Goal: Entertainment & Leisure: Browse casually

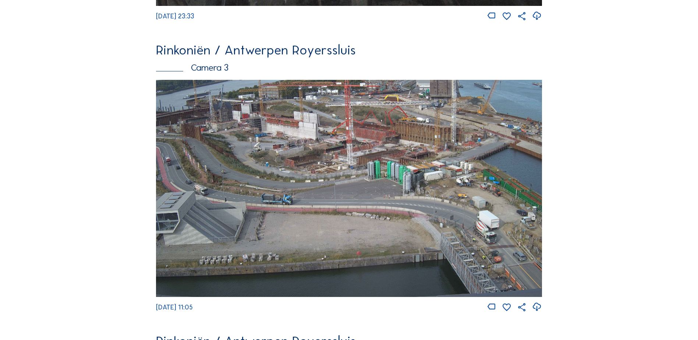
scroll to position [920, 0]
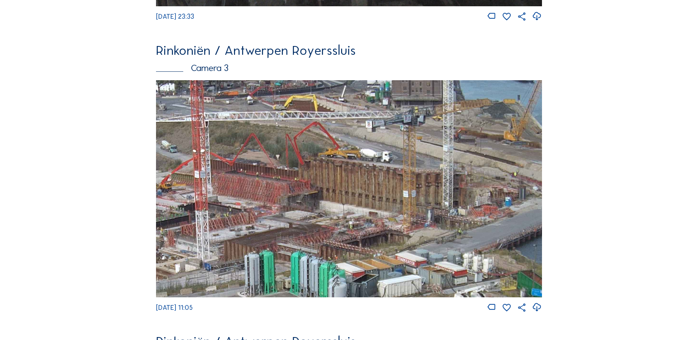
drag, startPoint x: 416, startPoint y: 167, endPoint x: 405, endPoint y: 185, distance: 20.3
click at [406, 185] on img at bounding box center [349, 188] width 386 height 217
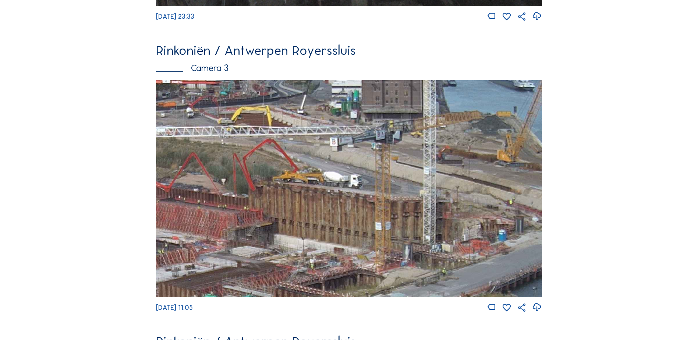
drag, startPoint x: 422, startPoint y: 163, endPoint x: 411, endPoint y: 171, distance: 13.6
click at [411, 171] on img at bounding box center [349, 188] width 386 height 217
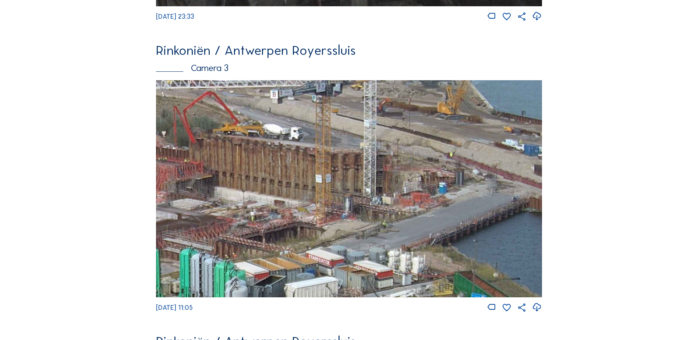
drag, startPoint x: 311, startPoint y: 172, endPoint x: 303, endPoint y: 166, distance: 9.7
click at [303, 166] on img at bounding box center [349, 188] width 386 height 217
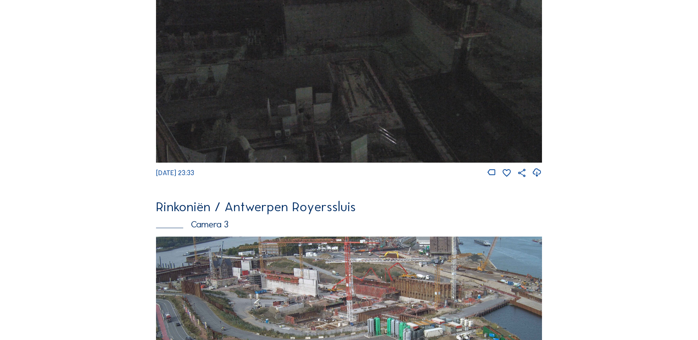
scroll to position [920, 0]
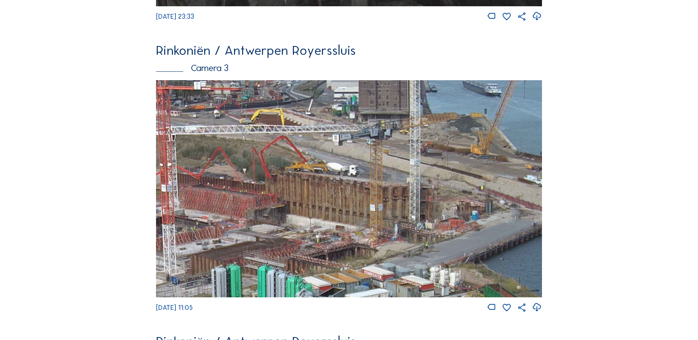
drag, startPoint x: 441, startPoint y: 147, endPoint x: 386, endPoint y: 214, distance: 87.0
click at [386, 214] on img at bounding box center [349, 188] width 386 height 217
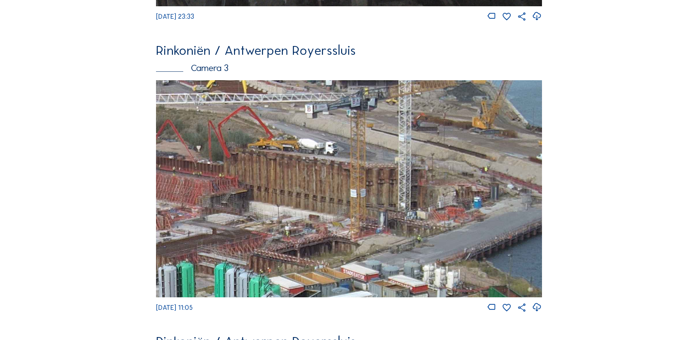
drag, startPoint x: 450, startPoint y: 203, endPoint x: 440, endPoint y: 173, distance: 32.5
click at [440, 173] on img at bounding box center [349, 188] width 386 height 217
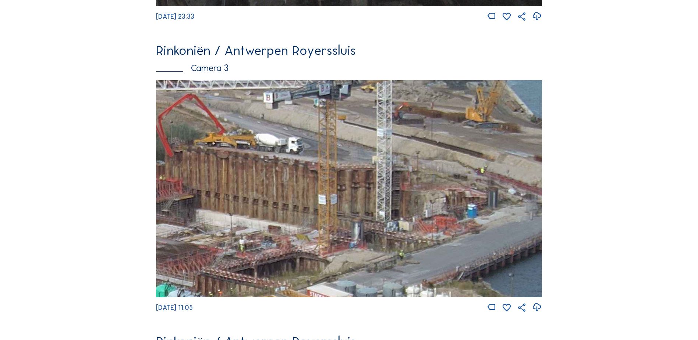
drag, startPoint x: 425, startPoint y: 210, endPoint x: 406, endPoint y: 236, distance: 31.9
click at [406, 236] on img at bounding box center [349, 188] width 386 height 217
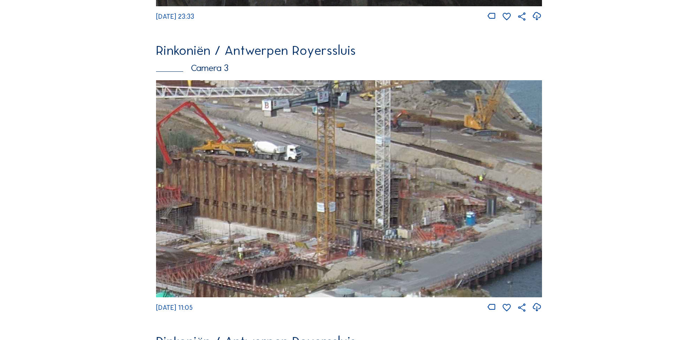
drag, startPoint x: 408, startPoint y: 224, endPoint x: 454, endPoint y: 207, distance: 49.1
click at [454, 207] on img at bounding box center [349, 188] width 386 height 217
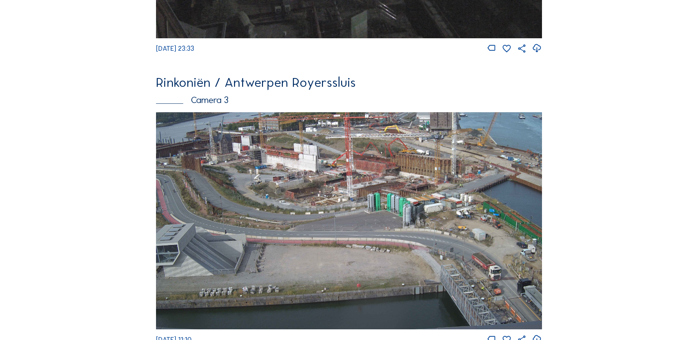
scroll to position [954, 0]
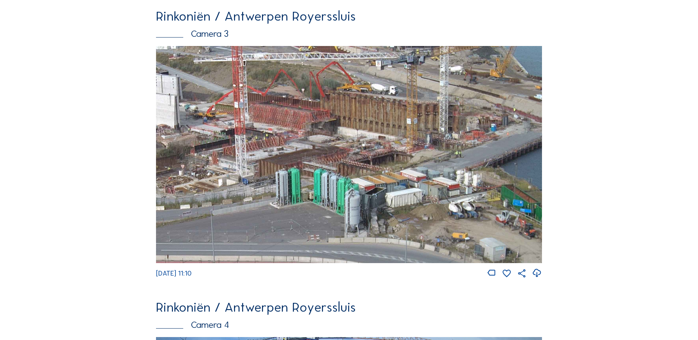
drag, startPoint x: 480, startPoint y: 101, endPoint x: 598, endPoint y: 124, distance: 119.6
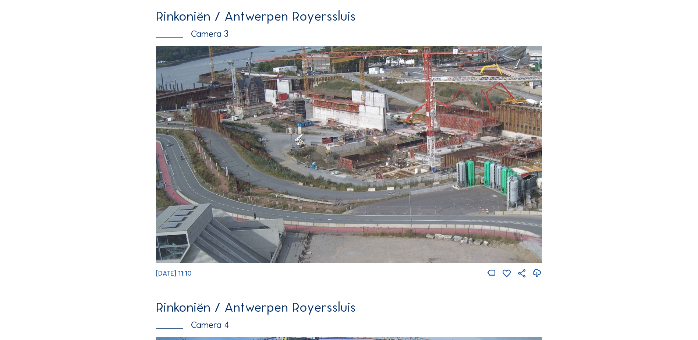
drag, startPoint x: 219, startPoint y: 135, endPoint x: 246, endPoint y: 155, distance: 33.0
click at [256, 157] on img at bounding box center [349, 154] width 386 height 217
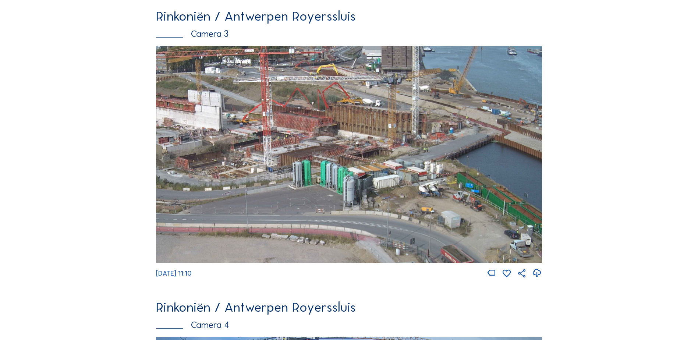
drag, startPoint x: 507, startPoint y: 150, endPoint x: 341, endPoint y: 175, distance: 167.4
click at [341, 175] on img at bounding box center [349, 154] width 386 height 217
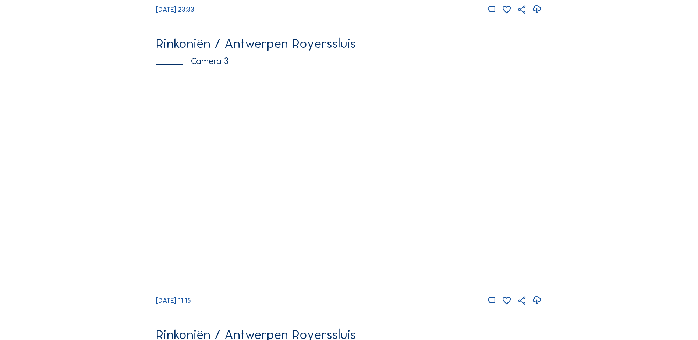
scroll to position [920, 0]
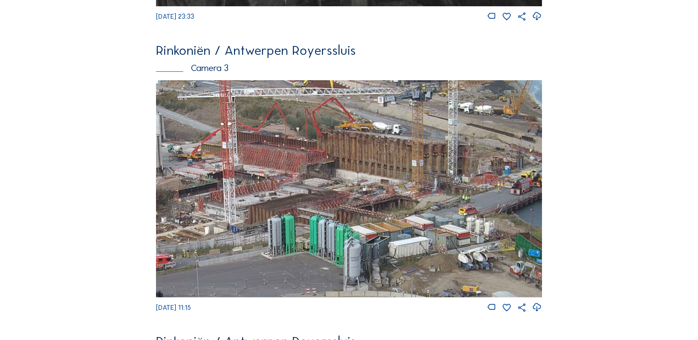
drag, startPoint x: 446, startPoint y: 111, endPoint x: 429, endPoint y: 135, distance: 29.5
click at [430, 135] on img at bounding box center [349, 188] width 386 height 217
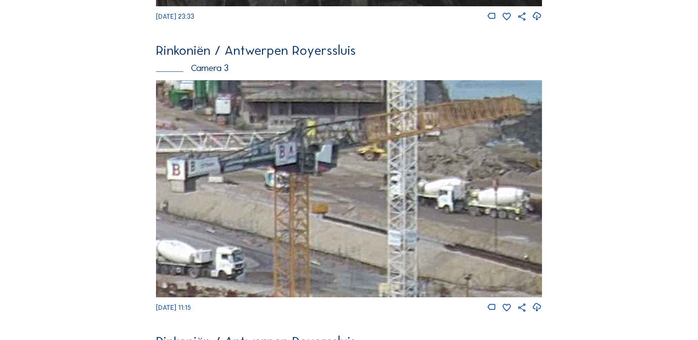
drag, startPoint x: 444, startPoint y: 122, endPoint x: 373, endPoint y: 139, distance: 73.0
click at [373, 139] on img at bounding box center [349, 188] width 386 height 217
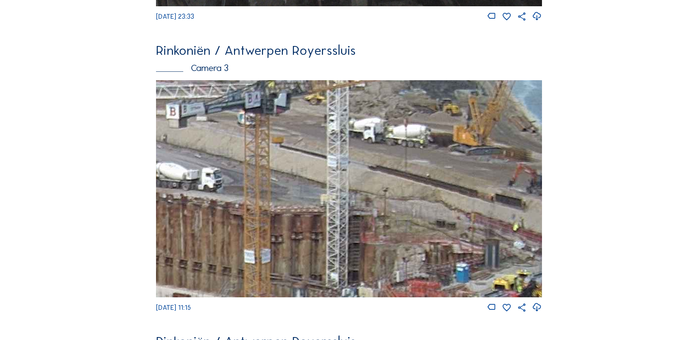
drag, startPoint x: 419, startPoint y: 159, endPoint x: 351, endPoint y: 124, distance: 76.5
click at [352, 124] on img at bounding box center [349, 188] width 386 height 217
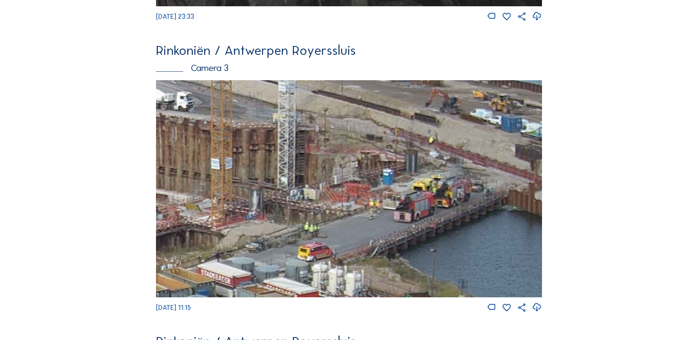
drag, startPoint x: 441, startPoint y: 283, endPoint x: 420, endPoint y: 215, distance: 70.9
click at [420, 215] on img at bounding box center [349, 188] width 386 height 217
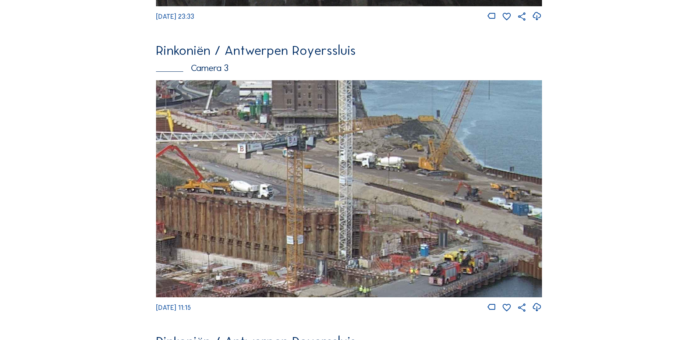
drag, startPoint x: 363, startPoint y: 143, endPoint x: 365, endPoint y: 148, distance: 4.7
click at [396, 203] on img at bounding box center [349, 188] width 386 height 217
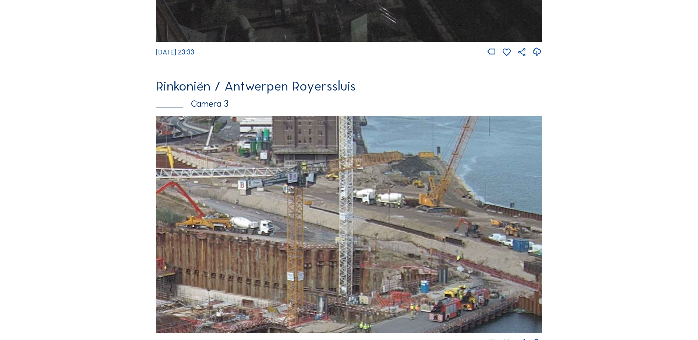
scroll to position [846, 0]
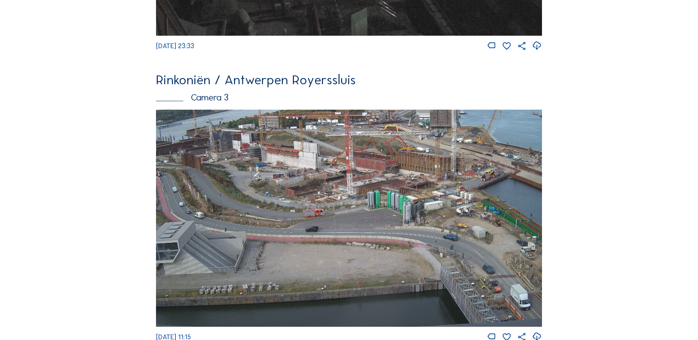
scroll to position [957, 0]
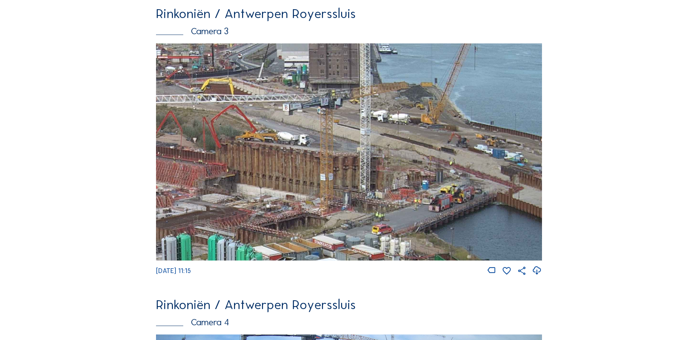
drag, startPoint x: 481, startPoint y: 98, endPoint x: 420, endPoint y: 155, distance: 83.8
click at [423, 156] on img at bounding box center [349, 151] width 386 height 217
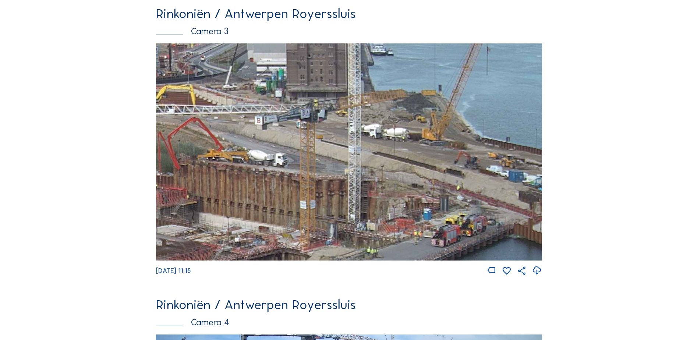
drag, startPoint x: 449, startPoint y: 148, endPoint x: 451, endPoint y: 166, distance: 17.4
click at [451, 166] on img at bounding box center [349, 151] width 386 height 217
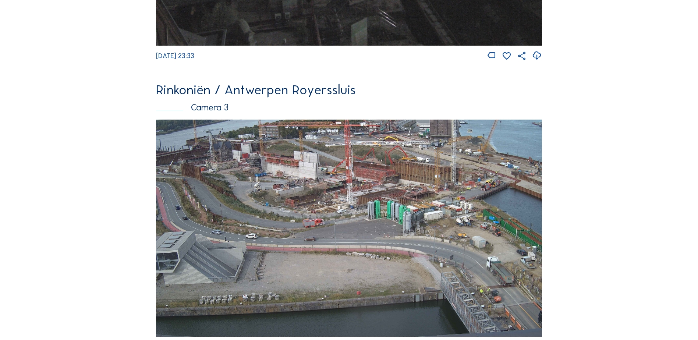
scroll to position [883, 0]
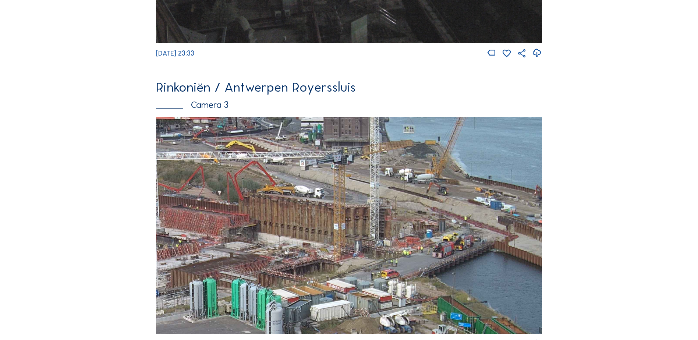
drag, startPoint x: 489, startPoint y: 178, endPoint x: 440, endPoint y: 234, distance: 73.7
click at [441, 234] on img at bounding box center [349, 225] width 386 height 217
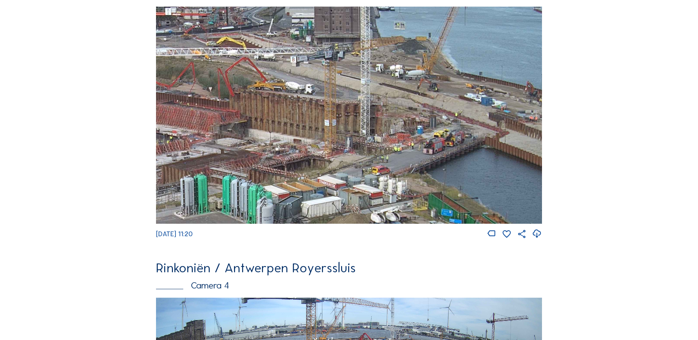
scroll to position [920, 0]
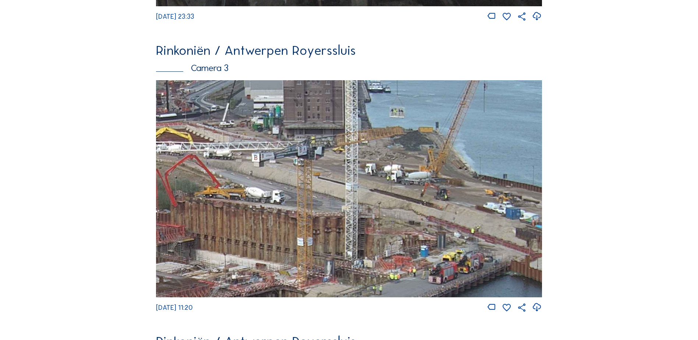
drag, startPoint x: 390, startPoint y: 129, endPoint x: 398, endPoint y: 183, distance: 54.0
click at [398, 183] on img at bounding box center [349, 188] width 386 height 217
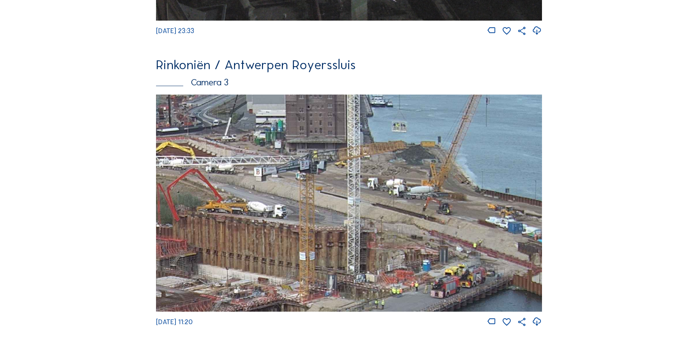
scroll to position [994, 0]
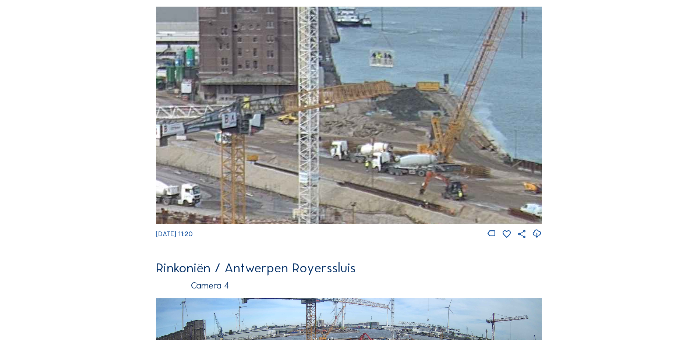
drag, startPoint x: 397, startPoint y: 68, endPoint x: 387, endPoint y: 134, distance: 66.7
click at [387, 134] on img at bounding box center [349, 115] width 386 height 217
drag, startPoint x: 380, startPoint y: 166, endPoint x: 386, endPoint y: 136, distance: 30.1
click at [386, 136] on img at bounding box center [349, 115] width 386 height 217
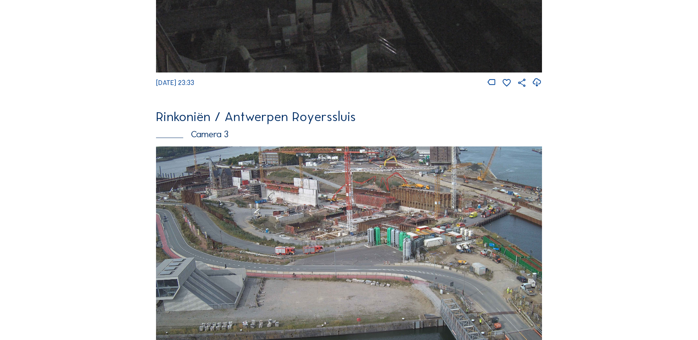
scroll to position [920, 0]
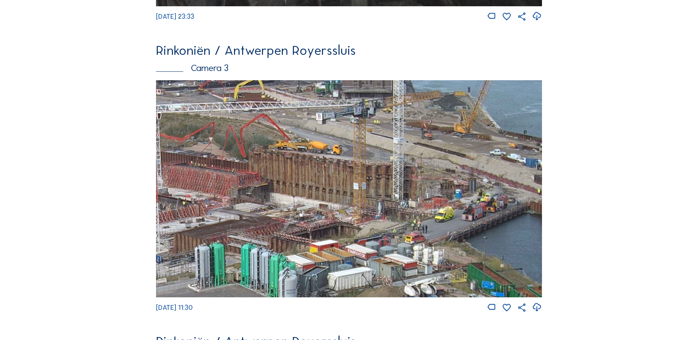
drag, startPoint x: 444, startPoint y: 152, endPoint x: 380, endPoint y: 181, distance: 69.8
click at [380, 181] on img at bounding box center [349, 188] width 386 height 217
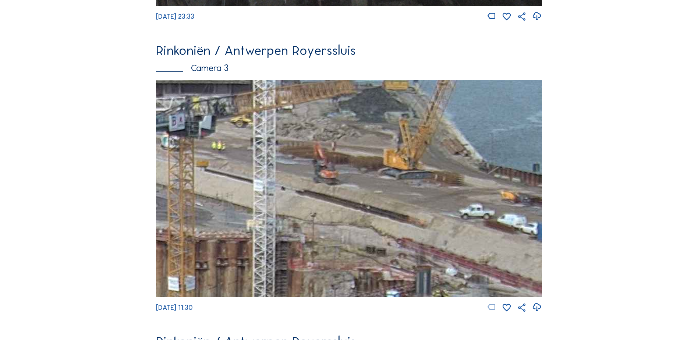
drag, startPoint x: 479, startPoint y: 213, endPoint x: 493, endPoint y: 321, distance: 108.6
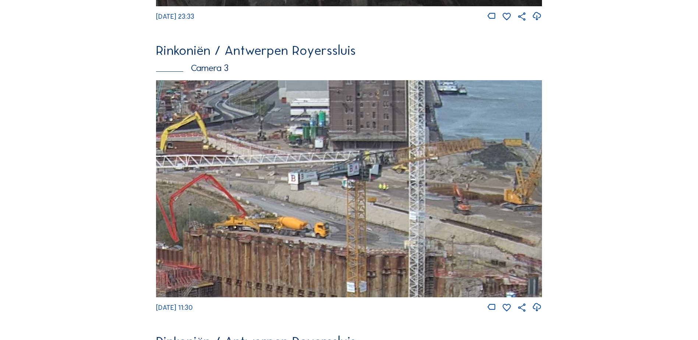
drag, startPoint x: 283, startPoint y: 184, endPoint x: 395, endPoint y: 173, distance: 113.5
click at [395, 173] on img at bounding box center [349, 188] width 386 height 217
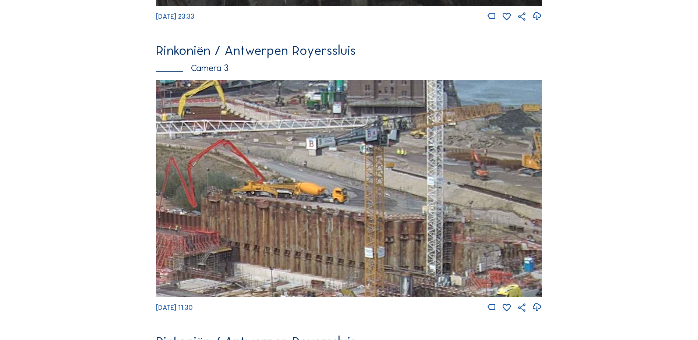
drag, startPoint x: 437, startPoint y: 232, endPoint x: 374, endPoint y: 149, distance: 104.3
click at [373, 147] on img at bounding box center [349, 188] width 386 height 217
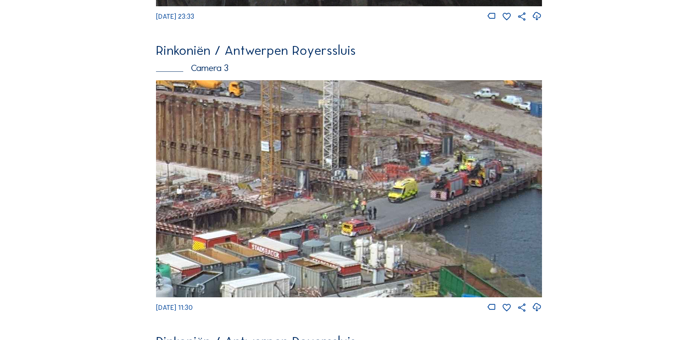
drag, startPoint x: 490, startPoint y: 199, endPoint x: 463, endPoint y: 171, distance: 38.0
click at [463, 171] on img at bounding box center [349, 188] width 386 height 217
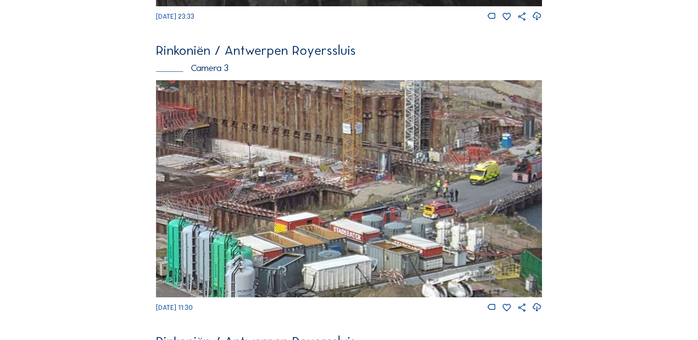
drag, startPoint x: 326, startPoint y: 208, endPoint x: 396, endPoint y: 184, distance: 73.8
click at [448, 173] on img at bounding box center [349, 188] width 386 height 217
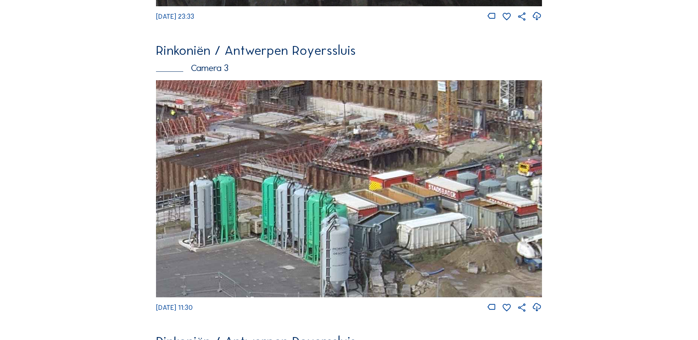
drag, startPoint x: 276, startPoint y: 185, endPoint x: 317, endPoint y: 169, distance: 44.8
click at [317, 169] on img at bounding box center [349, 188] width 386 height 217
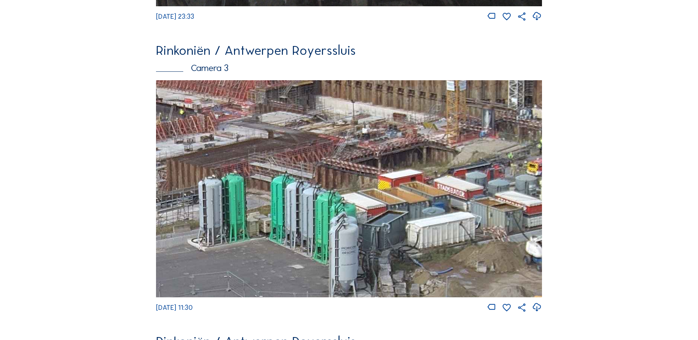
drag, startPoint x: 288, startPoint y: 161, endPoint x: 411, endPoint y: 150, distance: 123.7
click at [411, 150] on img at bounding box center [349, 188] width 386 height 217
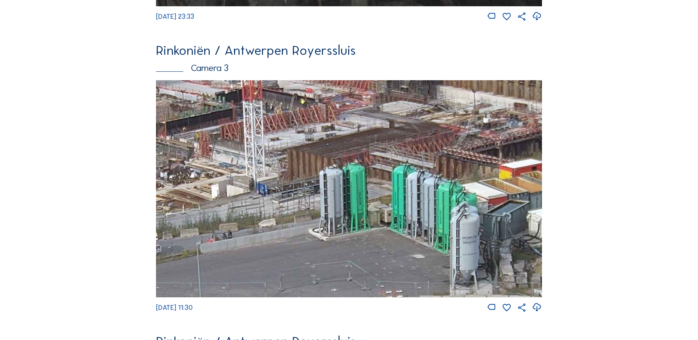
drag, startPoint x: 330, startPoint y: 163, endPoint x: 436, endPoint y: 156, distance: 106.2
click at [437, 156] on img at bounding box center [349, 188] width 386 height 217
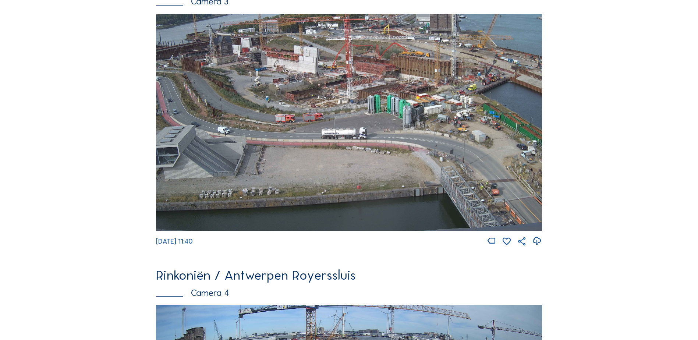
scroll to position [957, 0]
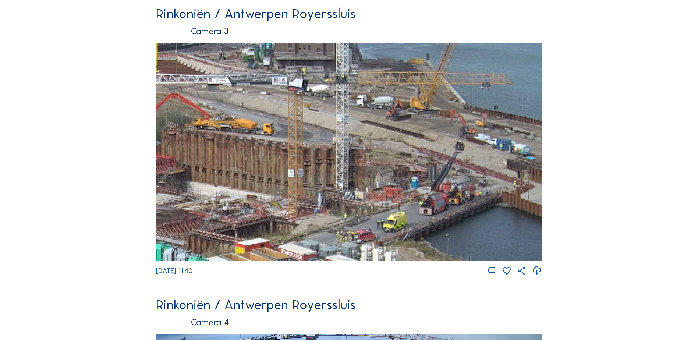
drag, startPoint x: 483, startPoint y: 100, endPoint x: 426, endPoint y: 155, distance: 79.6
click at [426, 155] on img at bounding box center [349, 151] width 386 height 217
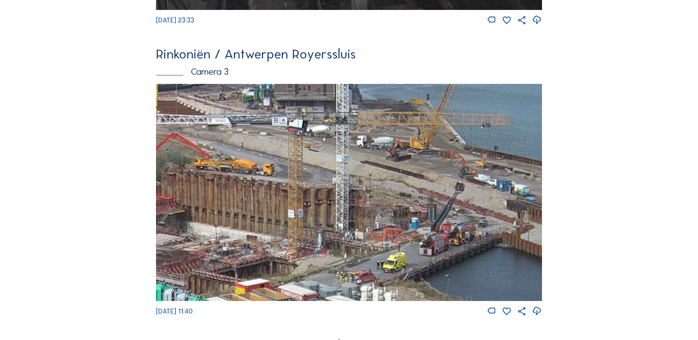
scroll to position [920, 0]
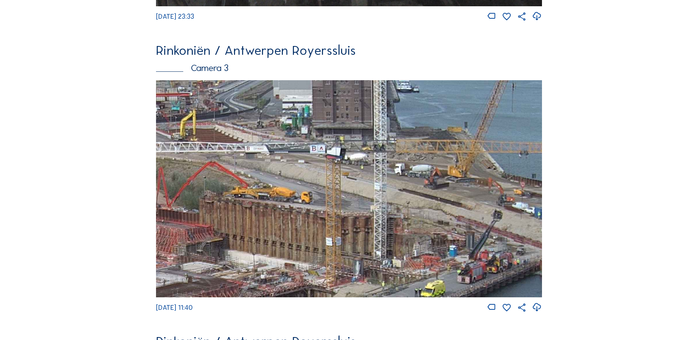
drag, startPoint x: 336, startPoint y: 140, endPoint x: 373, endPoint y: 258, distance: 123.6
click at [374, 259] on img at bounding box center [349, 188] width 386 height 217
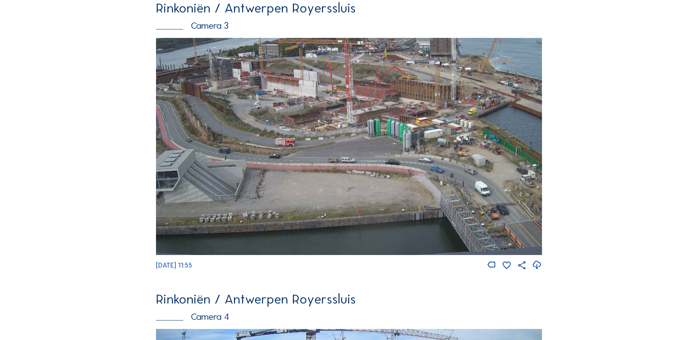
scroll to position [891, 0]
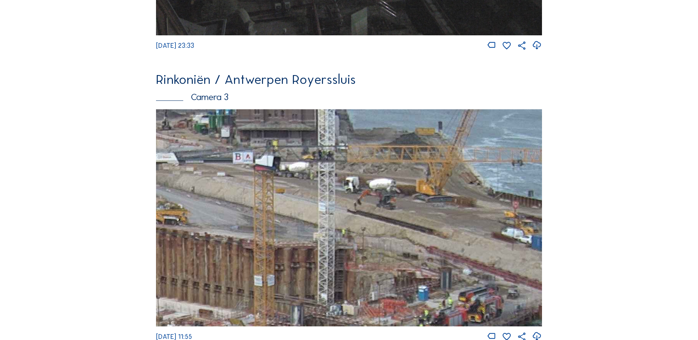
drag, startPoint x: 439, startPoint y: 200, endPoint x: 368, endPoint y: 244, distance: 83.7
click at [369, 245] on img at bounding box center [349, 217] width 386 height 217
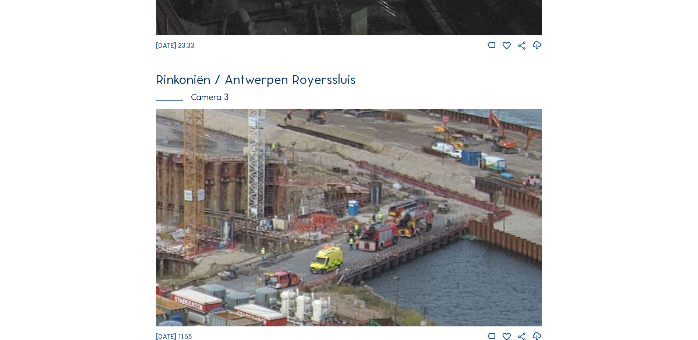
drag, startPoint x: 444, startPoint y: 241, endPoint x: 426, endPoint y: 132, distance: 110.7
click at [426, 132] on img at bounding box center [349, 217] width 386 height 217
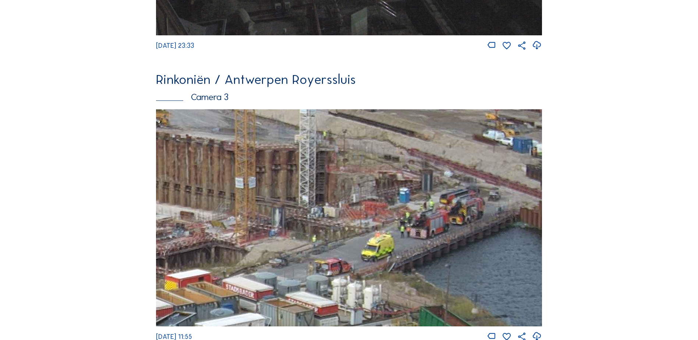
drag, startPoint x: 392, startPoint y: 163, endPoint x: 448, endPoint y: 276, distance: 125.9
click at [448, 276] on img at bounding box center [349, 217] width 386 height 217
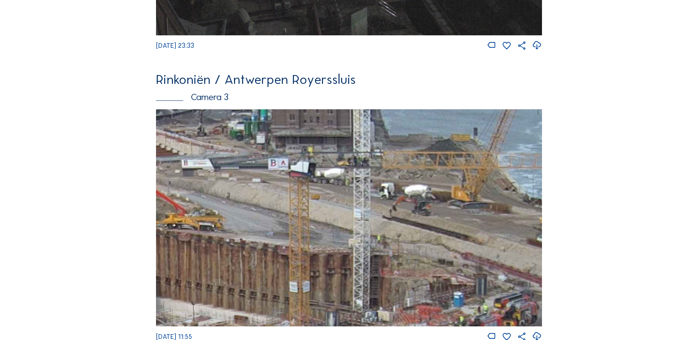
drag, startPoint x: 363, startPoint y: 194, endPoint x: 383, endPoint y: 263, distance: 71.9
click at [383, 263] on img at bounding box center [349, 217] width 386 height 217
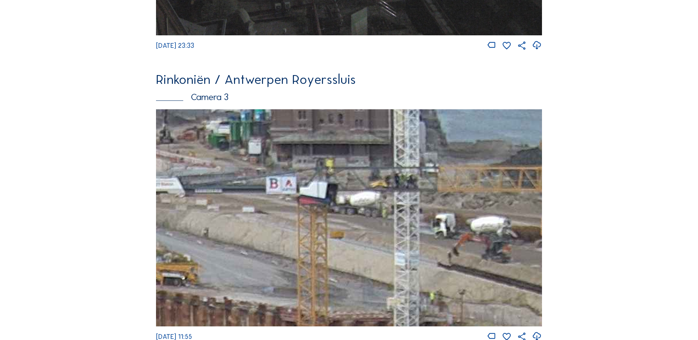
drag, startPoint x: 301, startPoint y: 152, endPoint x: 367, endPoint y: 185, distance: 74.2
click at [366, 185] on img at bounding box center [349, 217] width 386 height 217
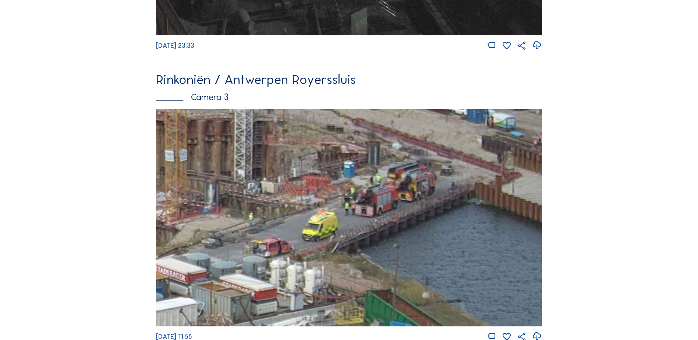
drag, startPoint x: 468, startPoint y: 212, endPoint x: 327, endPoint y: 234, distance: 142.2
click at [327, 234] on img at bounding box center [349, 217] width 386 height 217
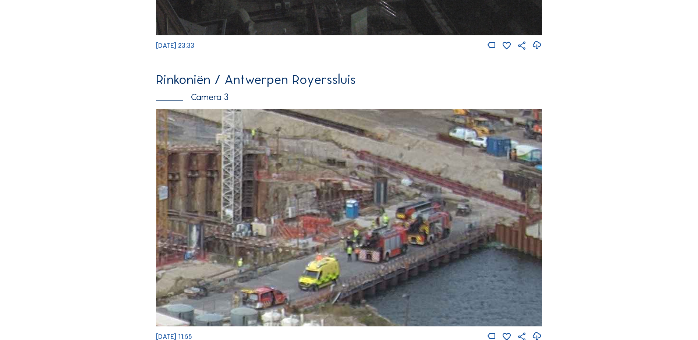
drag, startPoint x: 366, startPoint y: 133, endPoint x: 432, endPoint y: 222, distance: 111.0
click at [432, 222] on img at bounding box center [349, 217] width 386 height 217
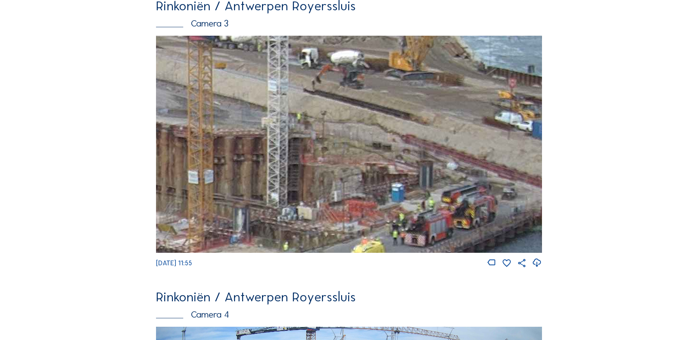
scroll to position [1075, 0]
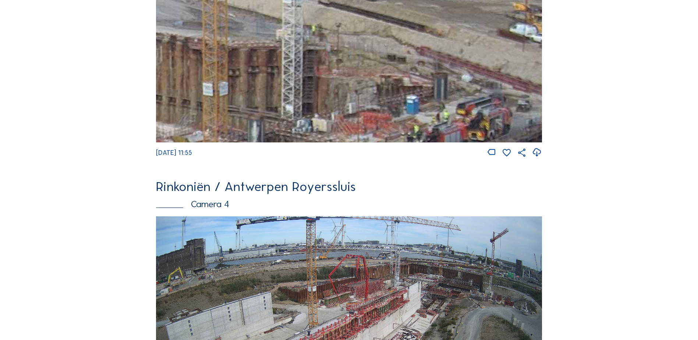
drag, startPoint x: 334, startPoint y: 126, endPoint x: 426, endPoint y: 217, distance: 129.5
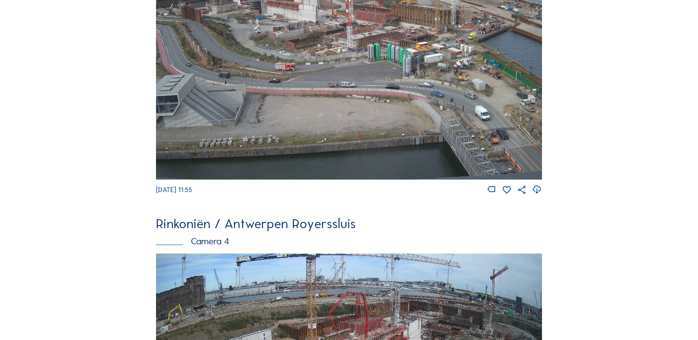
scroll to position [1036, 0]
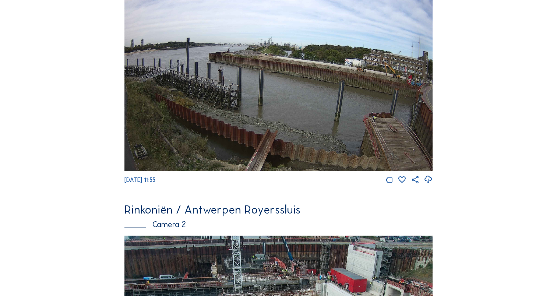
scroll to position [46, 0]
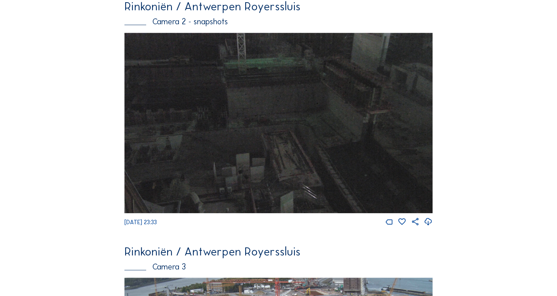
scroll to position [719, 0]
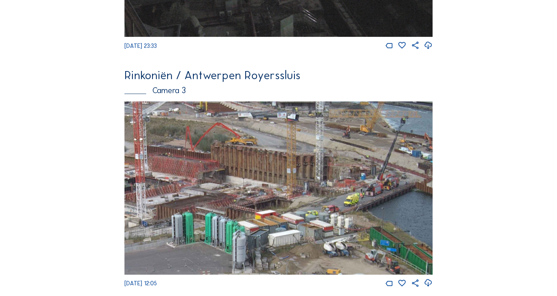
drag, startPoint x: 386, startPoint y: 168, endPoint x: 350, endPoint y: 199, distance: 46.7
click at [350, 200] on img at bounding box center [278, 187] width 308 height 173
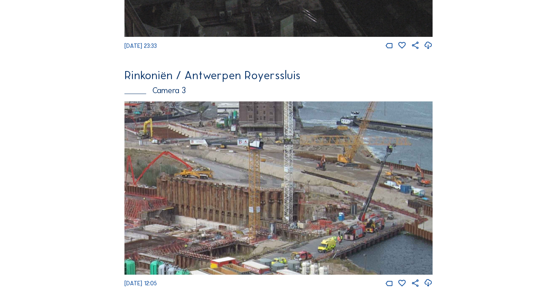
drag, startPoint x: 395, startPoint y: 160, endPoint x: 395, endPoint y: 167, distance: 6.3
click at [388, 177] on img at bounding box center [278, 187] width 308 height 173
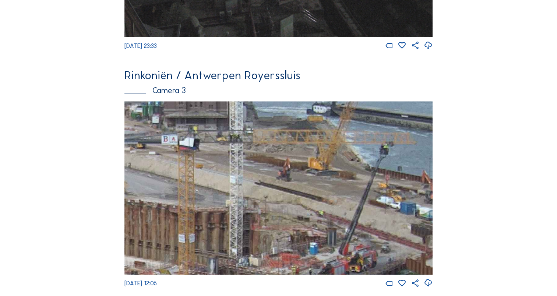
click at [365, 156] on img at bounding box center [278, 187] width 308 height 173
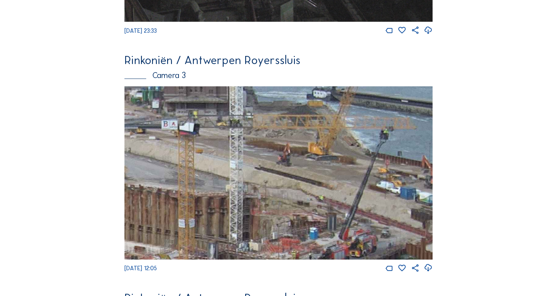
scroll to position [756, 0]
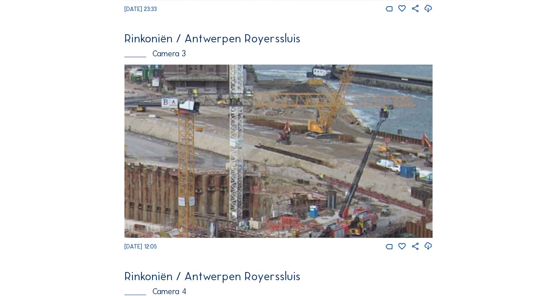
click at [161, 56] on div "Camera 3" at bounding box center [278, 54] width 308 height 8
click at [173, 81] on img at bounding box center [278, 150] width 308 height 173
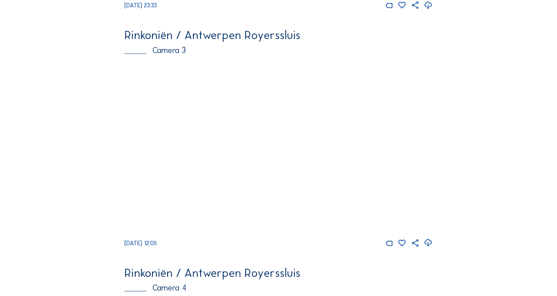
scroll to position [625, 0]
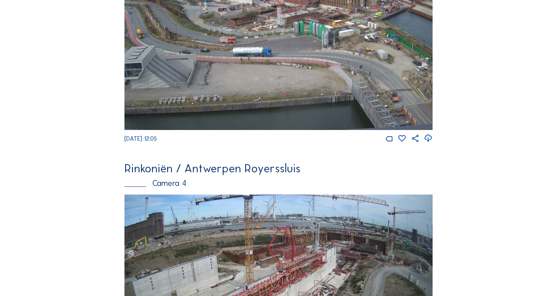
click at [301, 73] on img at bounding box center [278, 43] width 308 height 173
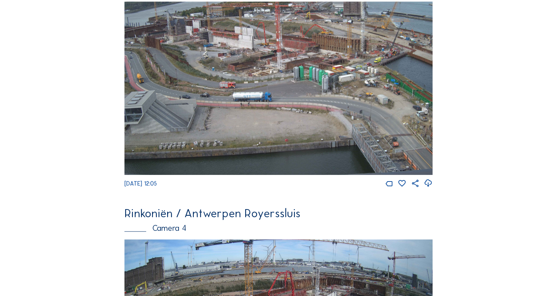
scroll to position [552, 0]
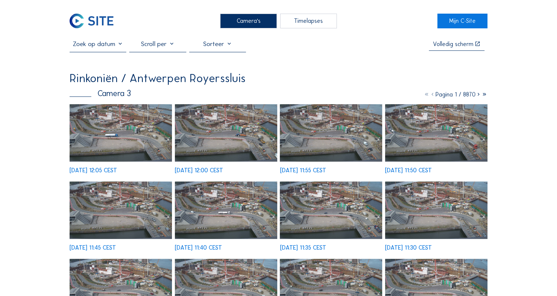
click at [144, 128] on img at bounding box center [121, 132] width 102 height 57
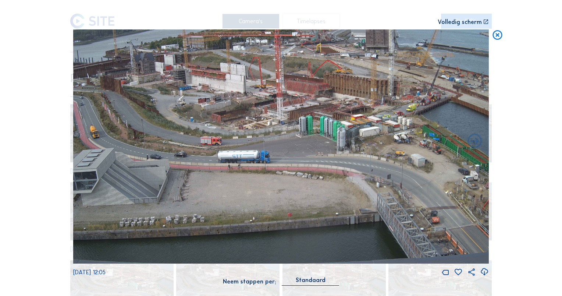
click at [407, 93] on img at bounding box center [281, 146] width 416 height 234
click at [440, 66] on img at bounding box center [281, 146] width 416 height 234
click at [494, 37] on icon at bounding box center [497, 35] width 11 height 12
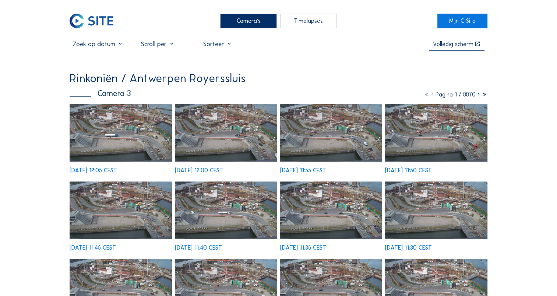
click at [239, 24] on div "Camera's" at bounding box center [248, 21] width 57 height 15
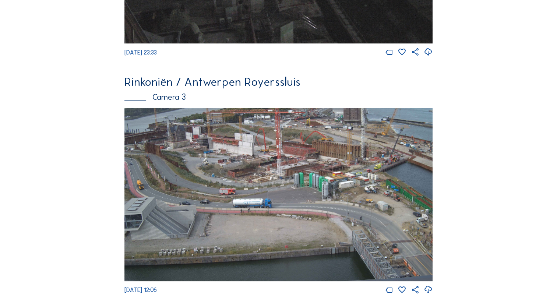
scroll to position [749, 0]
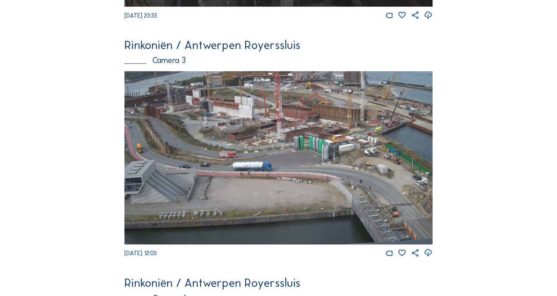
click at [382, 104] on img at bounding box center [278, 157] width 308 height 173
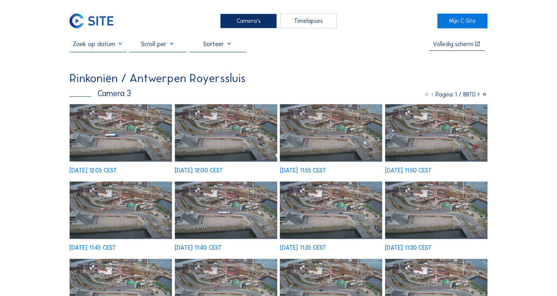
click at [125, 124] on img at bounding box center [121, 132] width 102 height 57
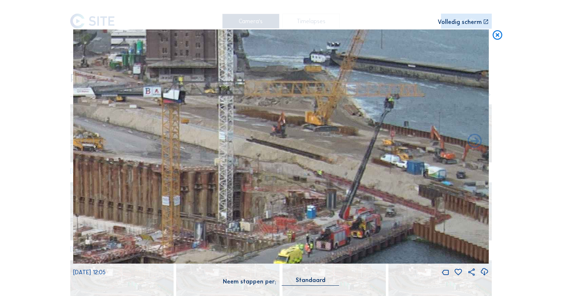
drag, startPoint x: 405, startPoint y: 88, endPoint x: 363, endPoint y: 116, distance: 50.2
click at [363, 116] on img at bounding box center [281, 146] width 416 height 234
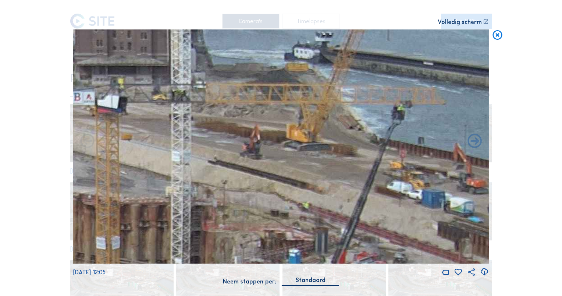
drag, startPoint x: 348, startPoint y: 88, endPoint x: 370, endPoint y: 92, distance: 22.4
click at [370, 92] on img at bounding box center [281, 146] width 416 height 234
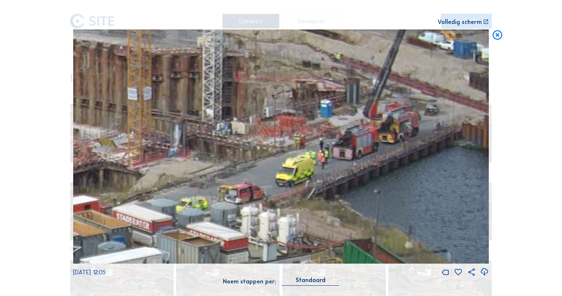
drag, startPoint x: 371, startPoint y: 182, endPoint x: 404, endPoint y: 40, distance: 145.7
click at [404, 40] on img at bounding box center [281, 146] width 416 height 234
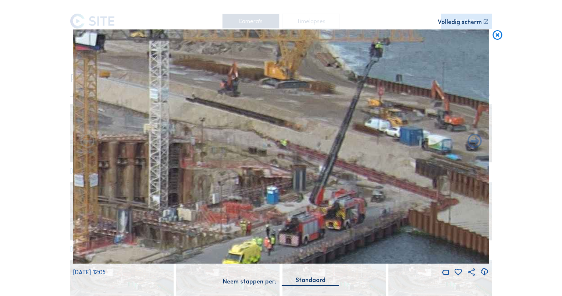
drag, startPoint x: 383, startPoint y: 105, endPoint x: 330, endPoint y: 202, distance: 111.3
click at [323, 210] on img at bounding box center [281, 146] width 416 height 234
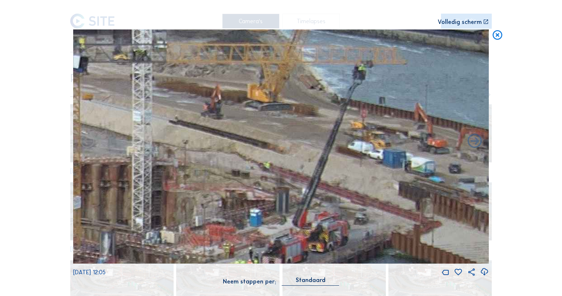
drag, startPoint x: 343, startPoint y: 180, endPoint x: 334, endPoint y: 185, distance: 10.9
click at [334, 185] on img at bounding box center [281, 146] width 416 height 234
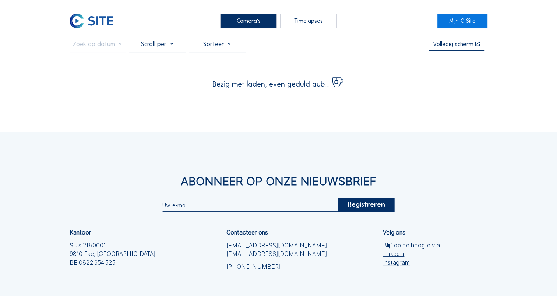
scroll to position [37, 0]
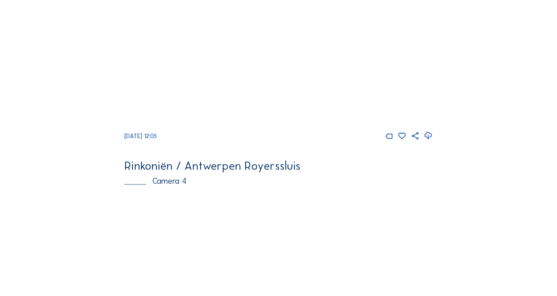
scroll to position [793, 0]
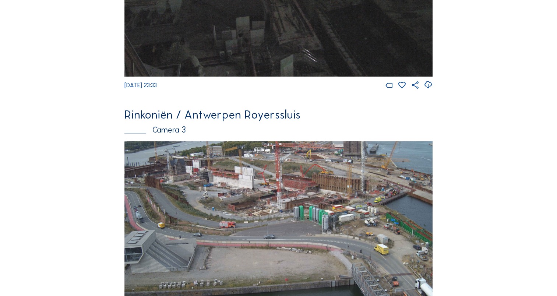
scroll to position [816, 0]
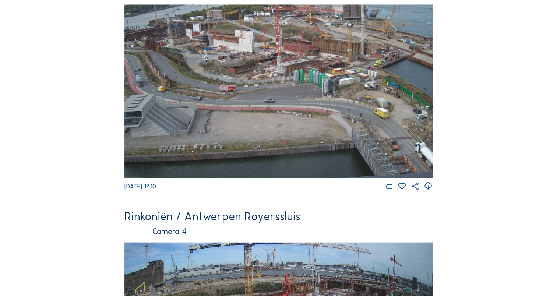
click at [371, 46] on img at bounding box center [278, 90] width 308 height 173
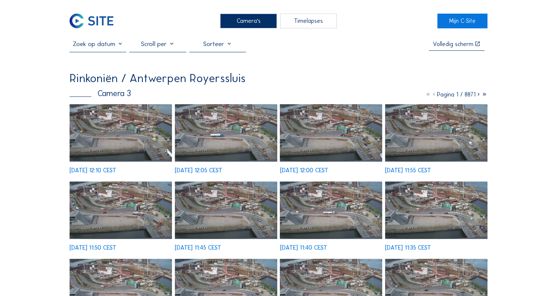
click at [124, 129] on img at bounding box center [121, 132] width 102 height 57
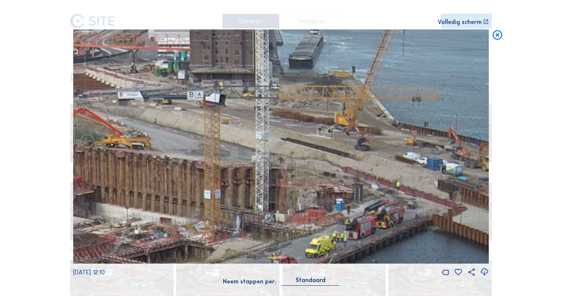
drag, startPoint x: 412, startPoint y: 75, endPoint x: 301, endPoint y: 141, distance: 129.7
click at [301, 141] on img at bounding box center [281, 146] width 416 height 234
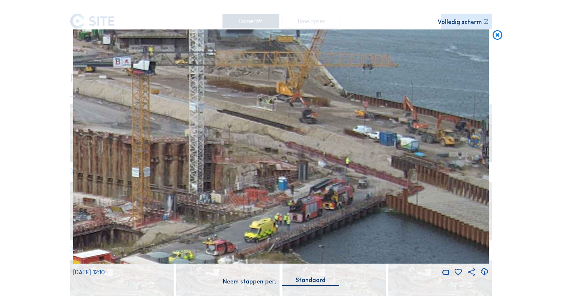
drag, startPoint x: 257, startPoint y: 153, endPoint x: 224, endPoint y: 111, distance: 53.8
click at [224, 111] on img at bounding box center [281, 146] width 416 height 234
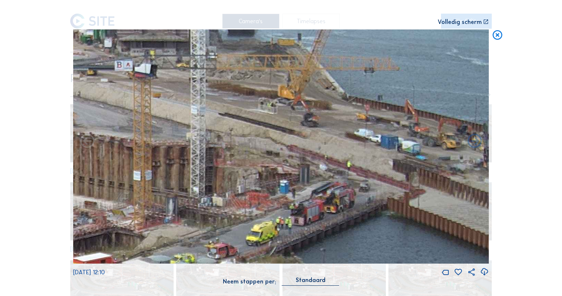
drag, startPoint x: 295, startPoint y: 171, endPoint x: 298, endPoint y: 180, distance: 10.0
click at [298, 180] on img at bounding box center [281, 146] width 416 height 234
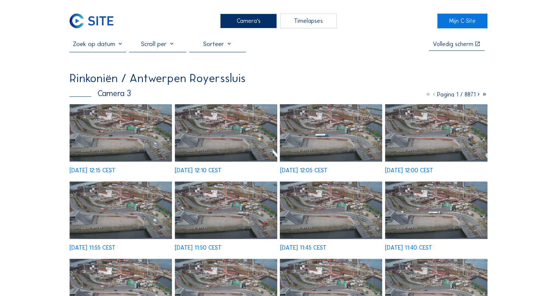
click at [141, 138] on img at bounding box center [121, 132] width 102 height 57
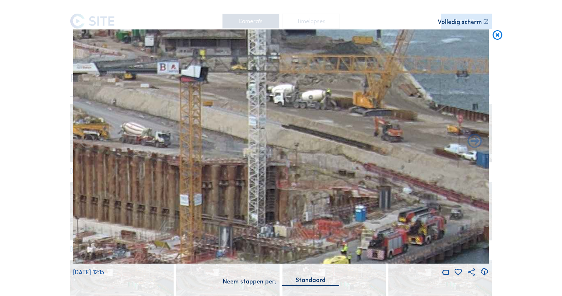
drag, startPoint x: 412, startPoint y: 76, endPoint x: 286, endPoint y: 37, distance: 132.1
click at [285, 26] on div "Scroll om door de tijd te reizen | Druk op de 'Alt'-knop + scroll om te Zoomen …" at bounding box center [281, 146] width 416 height 293
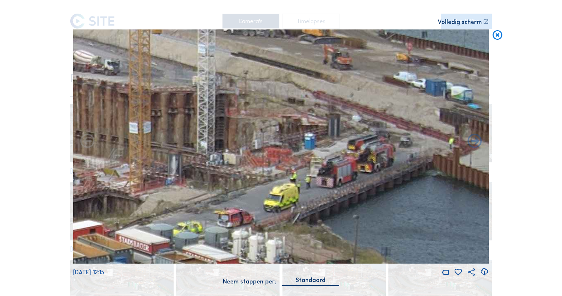
drag, startPoint x: 294, startPoint y: 217, endPoint x: 309, endPoint y: 191, distance: 29.8
click at [309, 191] on img at bounding box center [281, 146] width 416 height 234
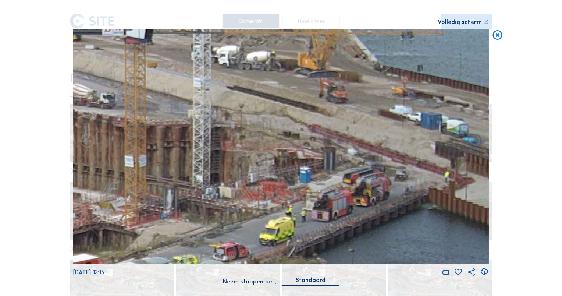
drag, startPoint x: 313, startPoint y: 167, endPoint x: 308, endPoint y: 191, distance: 24.5
click at [308, 191] on img at bounding box center [281, 146] width 416 height 234
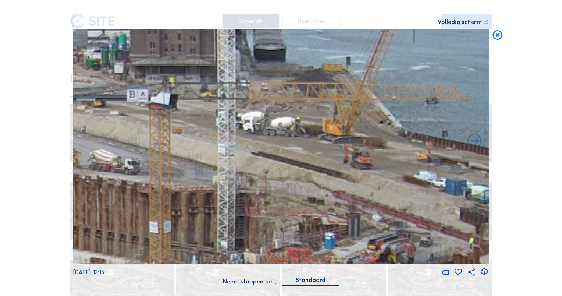
drag, startPoint x: 309, startPoint y: 159, endPoint x: 337, endPoint y: 228, distance: 73.6
click at [337, 228] on img at bounding box center [281, 146] width 416 height 234
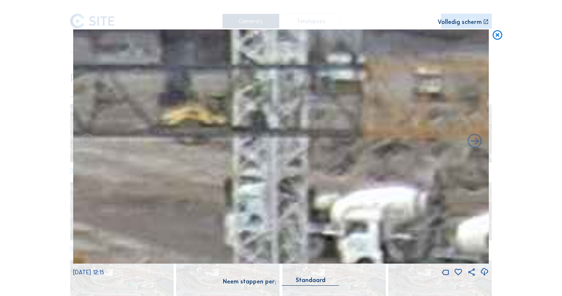
drag, startPoint x: 326, startPoint y: 179, endPoint x: 334, endPoint y: 184, distance: 10.0
click at [334, 184] on img at bounding box center [281, 146] width 416 height 234
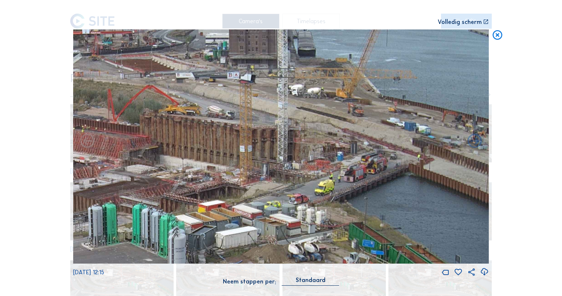
drag, startPoint x: 390, startPoint y: 99, endPoint x: 265, endPoint y: 142, distance: 132.0
click at [265, 142] on img at bounding box center [281, 146] width 416 height 234
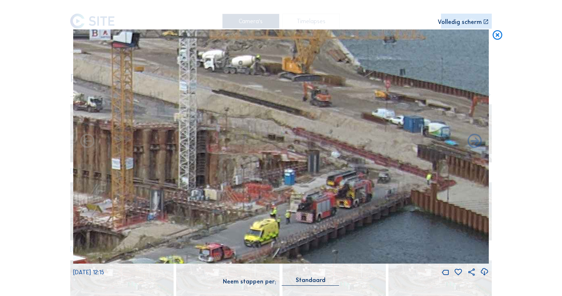
drag, startPoint x: 349, startPoint y: 144, endPoint x: 333, endPoint y: 185, distance: 43.9
click at [333, 185] on img at bounding box center [281, 146] width 416 height 234
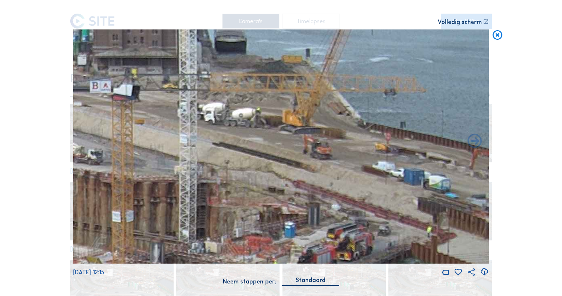
drag, startPoint x: 345, startPoint y: 106, endPoint x: 349, endPoint y: 150, distance: 44.3
click at [349, 150] on img at bounding box center [281, 146] width 416 height 234
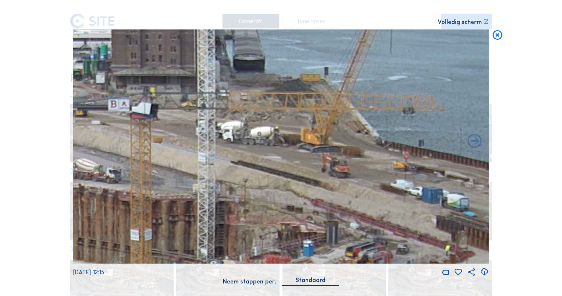
drag, startPoint x: 280, startPoint y: 137, endPoint x: 303, endPoint y: 153, distance: 27.8
click at [301, 155] on img at bounding box center [281, 146] width 416 height 234
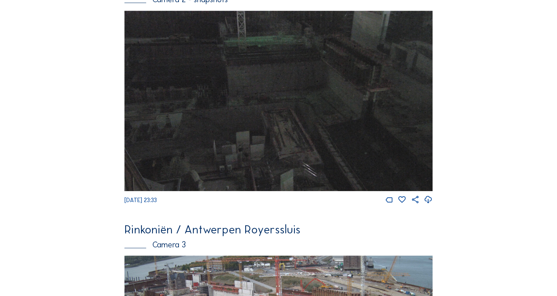
scroll to position [741, 0]
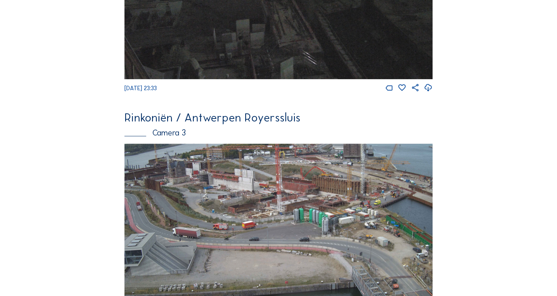
scroll to position [719, 0]
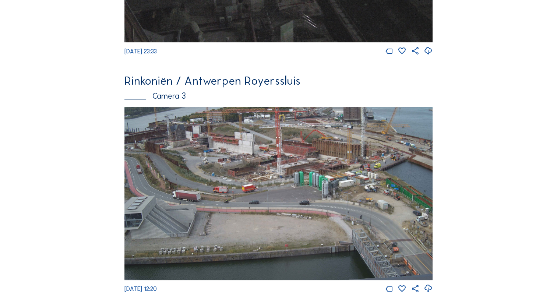
scroll to position [756, 0]
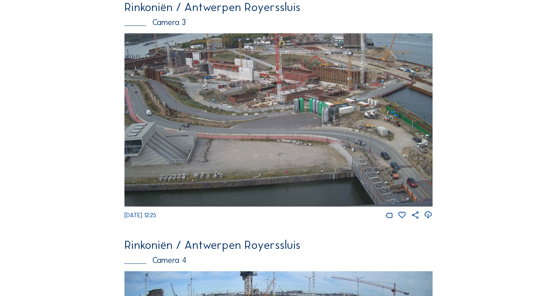
scroll to position [830, 0]
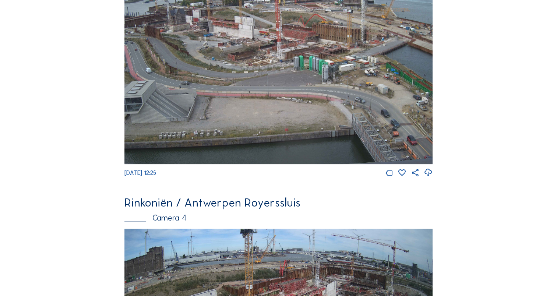
click at [356, 43] on img at bounding box center [278, 77] width 308 height 173
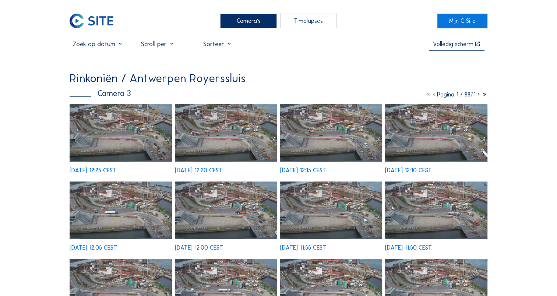
click at [147, 136] on img at bounding box center [121, 132] width 102 height 57
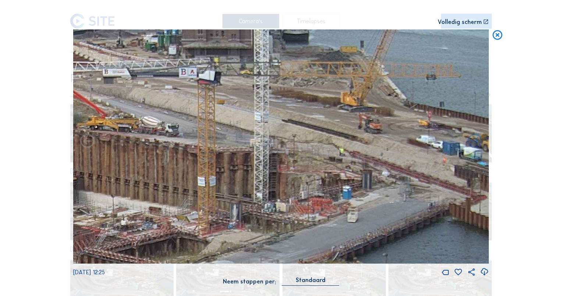
drag, startPoint x: 395, startPoint y: 152, endPoint x: 342, endPoint y: 193, distance: 67.0
click at [344, 193] on img at bounding box center [281, 146] width 416 height 234
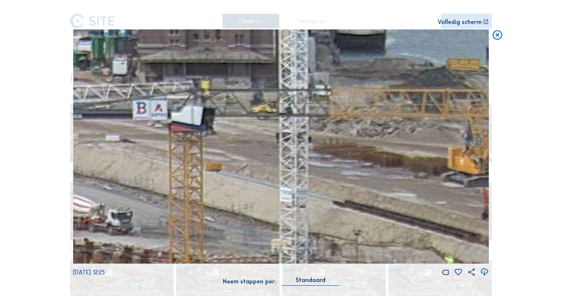
drag, startPoint x: 256, startPoint y: 100, endPoint x: 285, endPoint y: 125, distance: 38.1
click at [285, 125] on img at bounding box center [281, 146] width 416 height 234
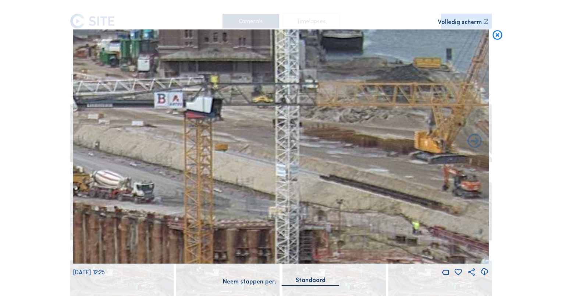
drag, startPoint x: 336, startPoint y: 97, endPoint x: 305, endPoint y: 101, distance: 31.1
click at [305, 101] on img at bounding box center [281, 146] width 416 height 234
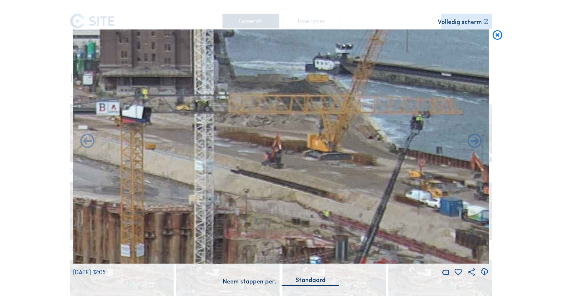
drag, startPoint x: 346, startPoint y: 96, endPoint x: 243, endPoint y: 106, distance: 103.1
click at [243, 106] on img at bounding box center [281, 146] width 416 height 234
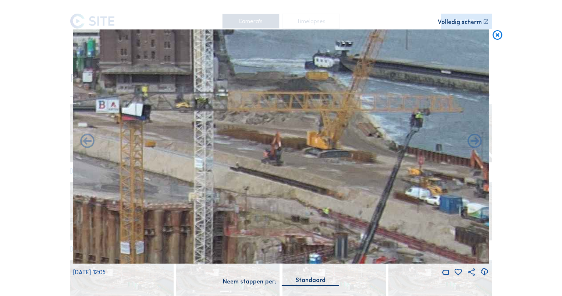
drag, startPoint x: 313, startPoint y: 118, endPoint x: 331, endPoint y: 114, distance: 18.6
click at [331, 114] on img at bounding box center [281, 146] width 416 height 234
